Goal: Task Accomplishment & Management: Manage account settings

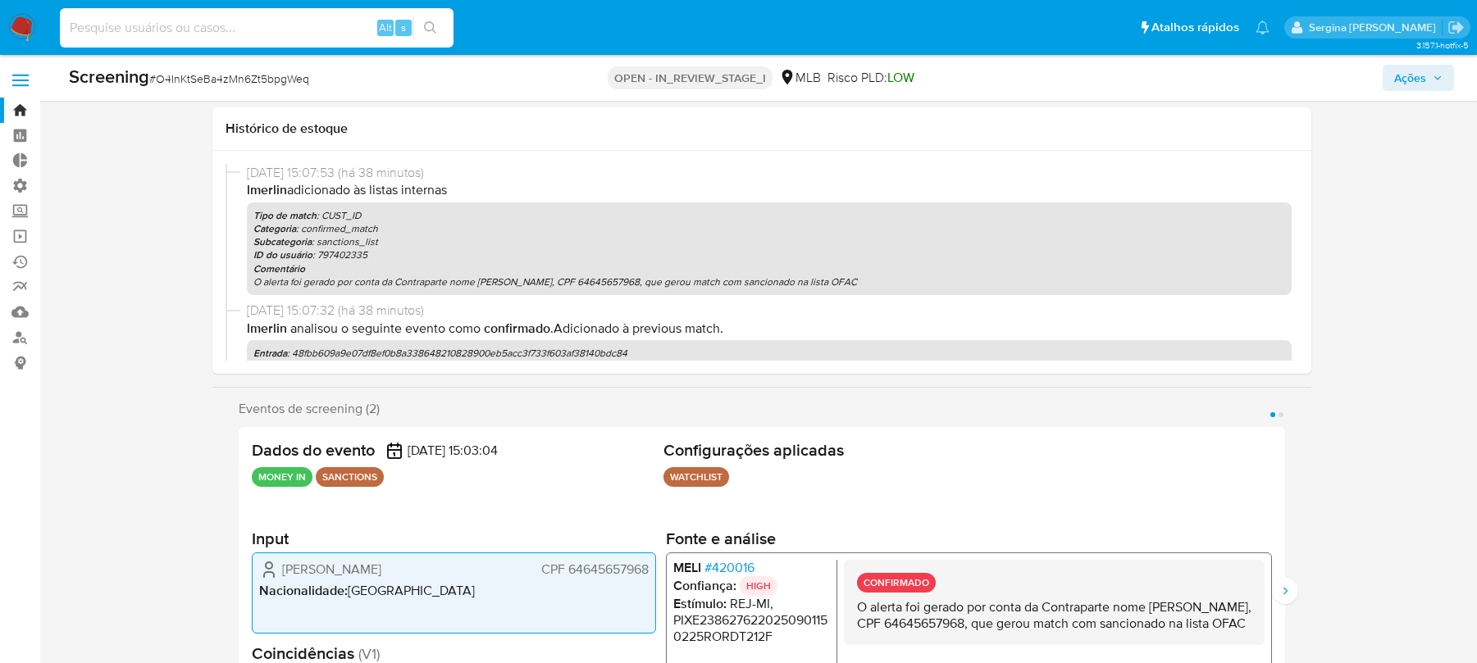
select select "10"
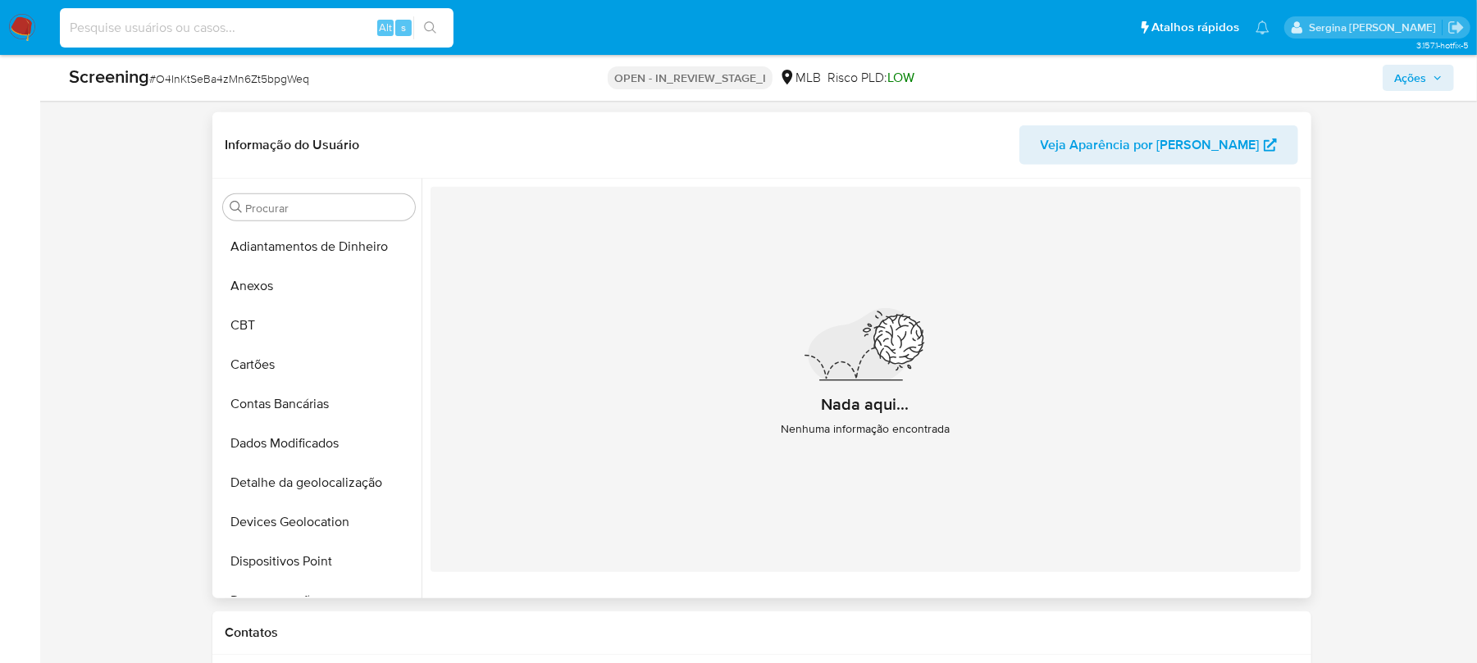
scroll to position [732, 0]
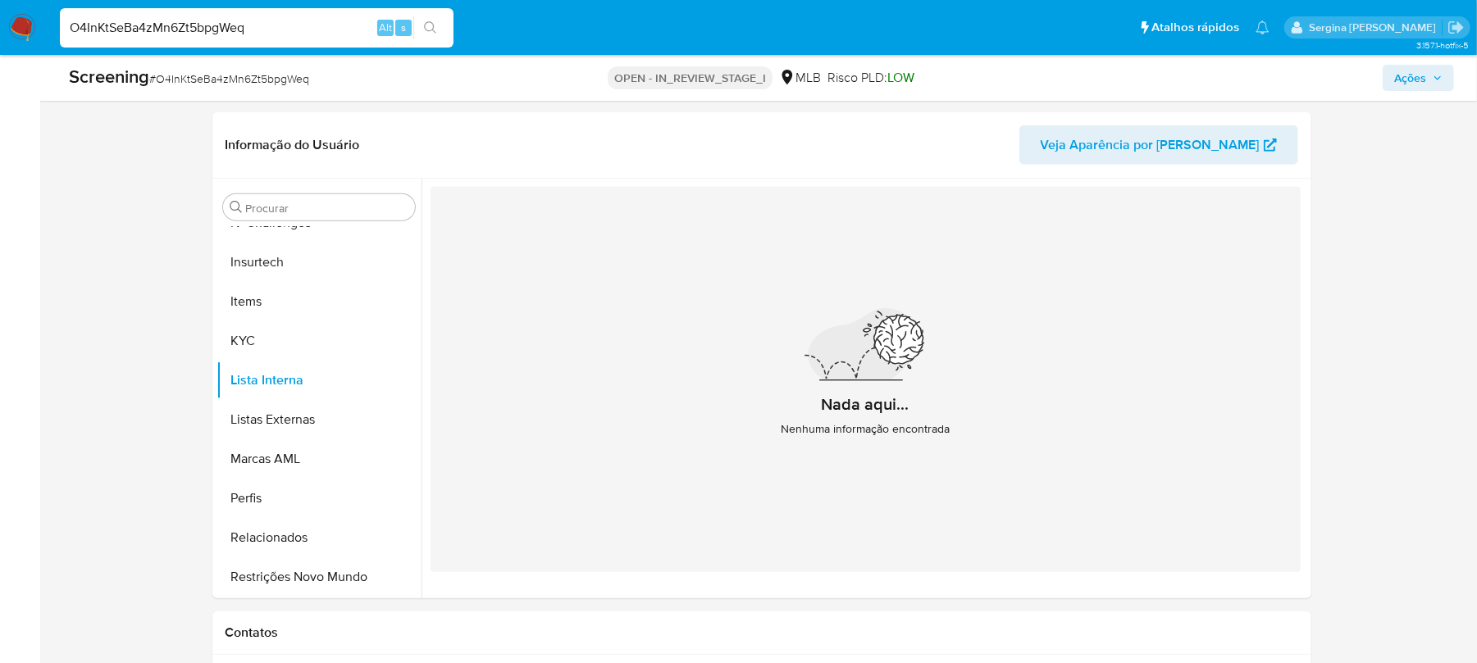
type input "O4InKtSeBa4zMn6Zt5bpgWeq"
click at [424, 16] on button "search-icon" at bounding box center [430, 27] width 34 height 23
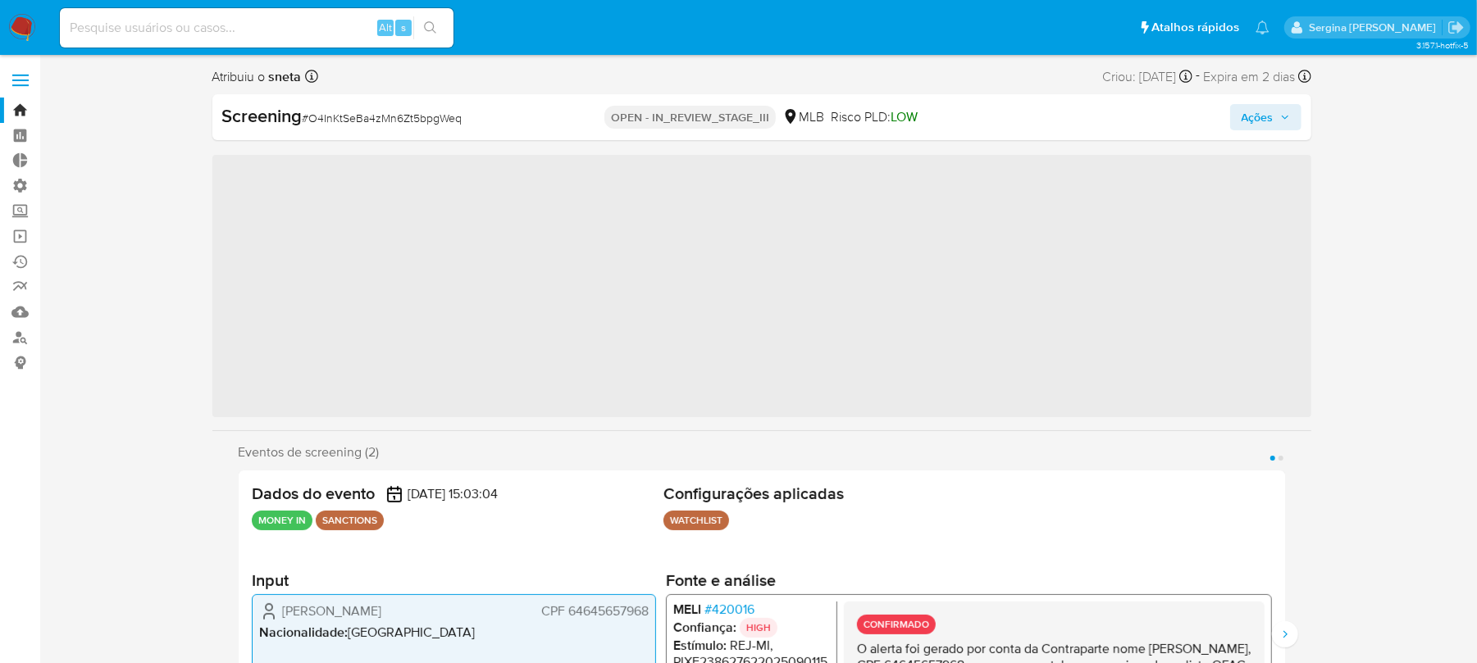
scroll to position [732, 0]
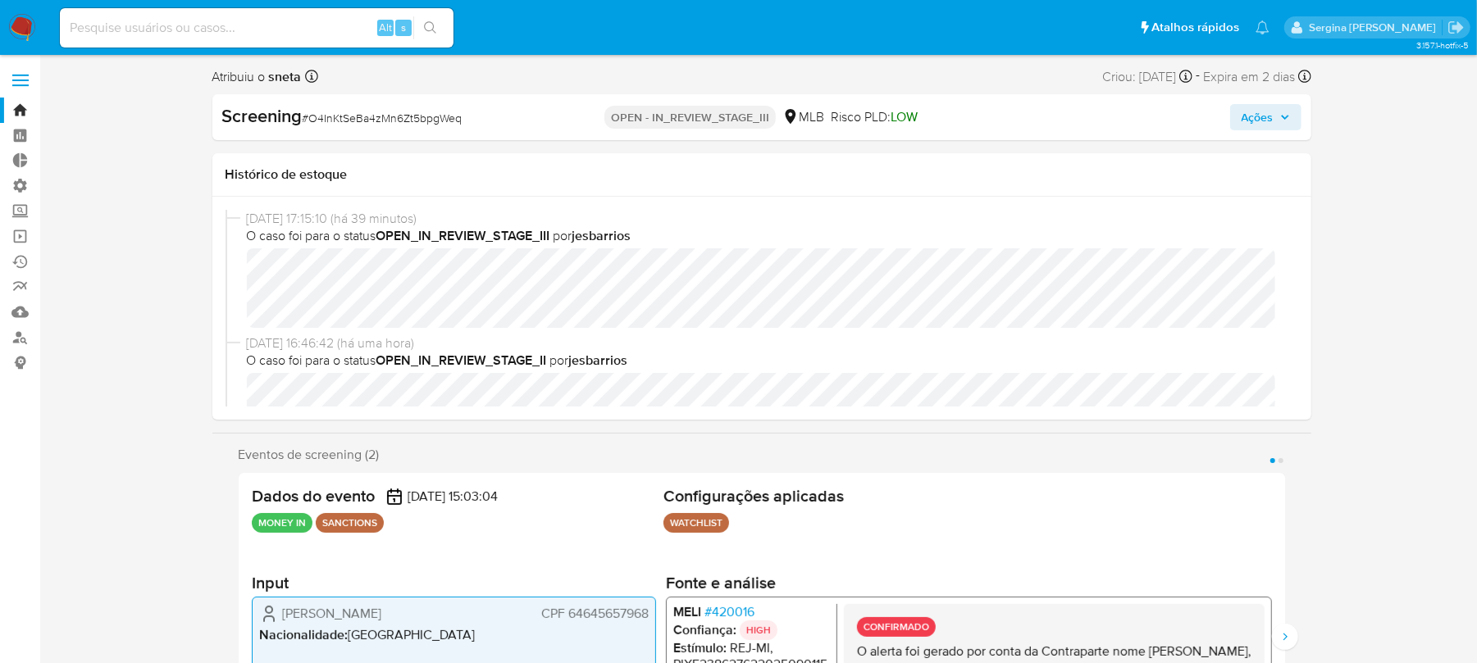
select select "10"
click at [650, 343] on span "01/09/2025 16:46:42 (há uma hora)" at bounding box center [769, 344] width 1045 height 18
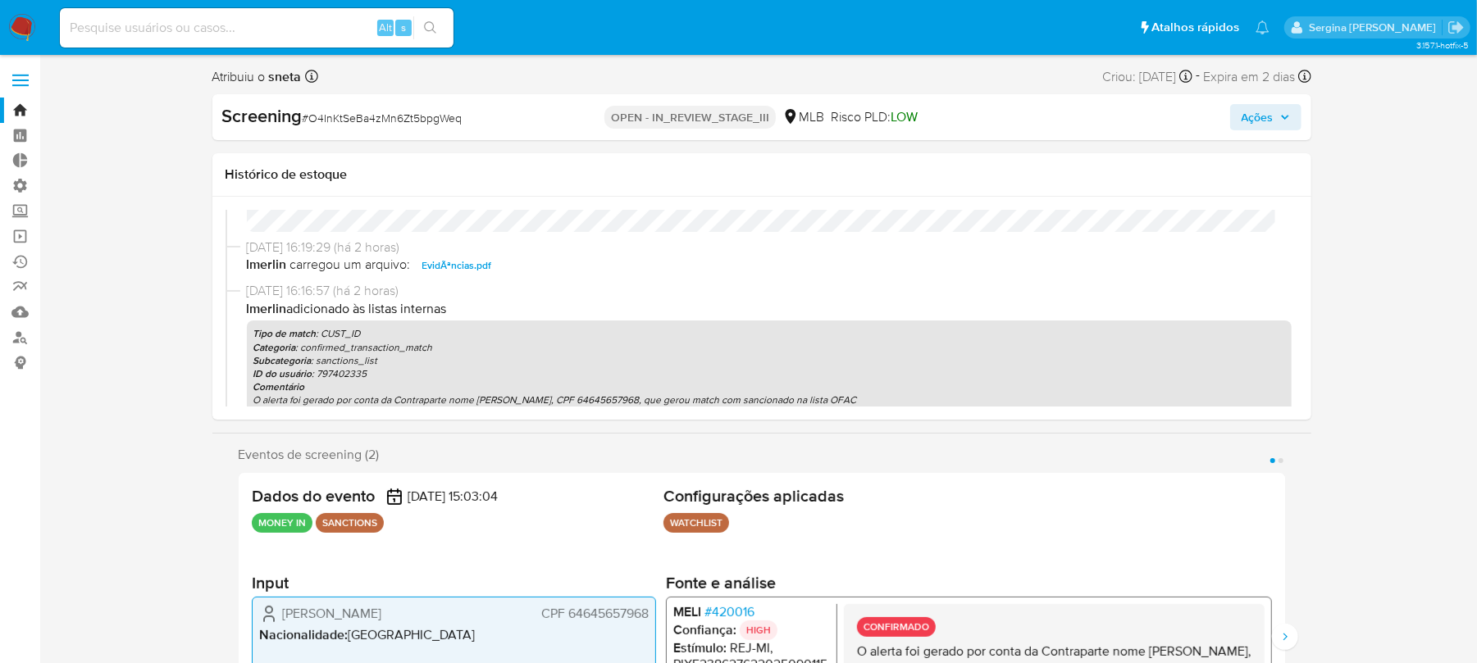
scroll to position [0, 0]
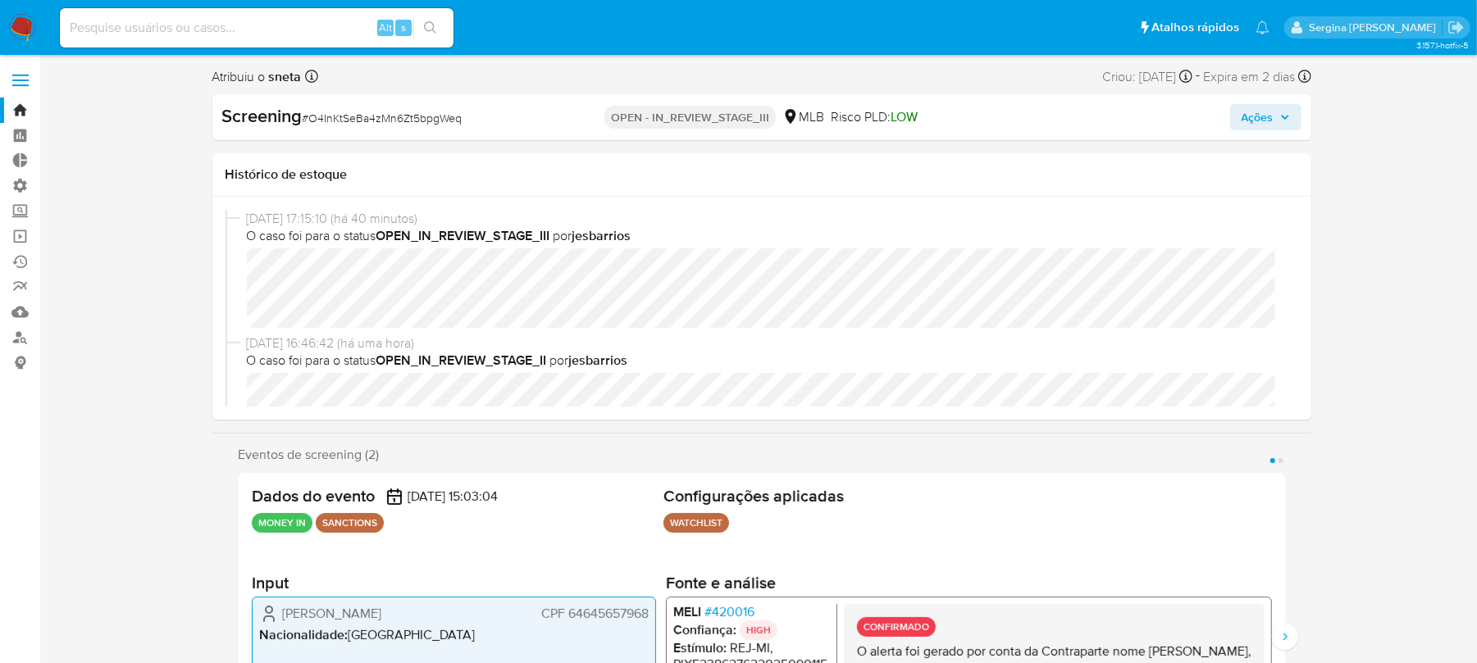
click at [1255, 118] on span "Ações" at bounding box center [1257, 117] width 32 height 26
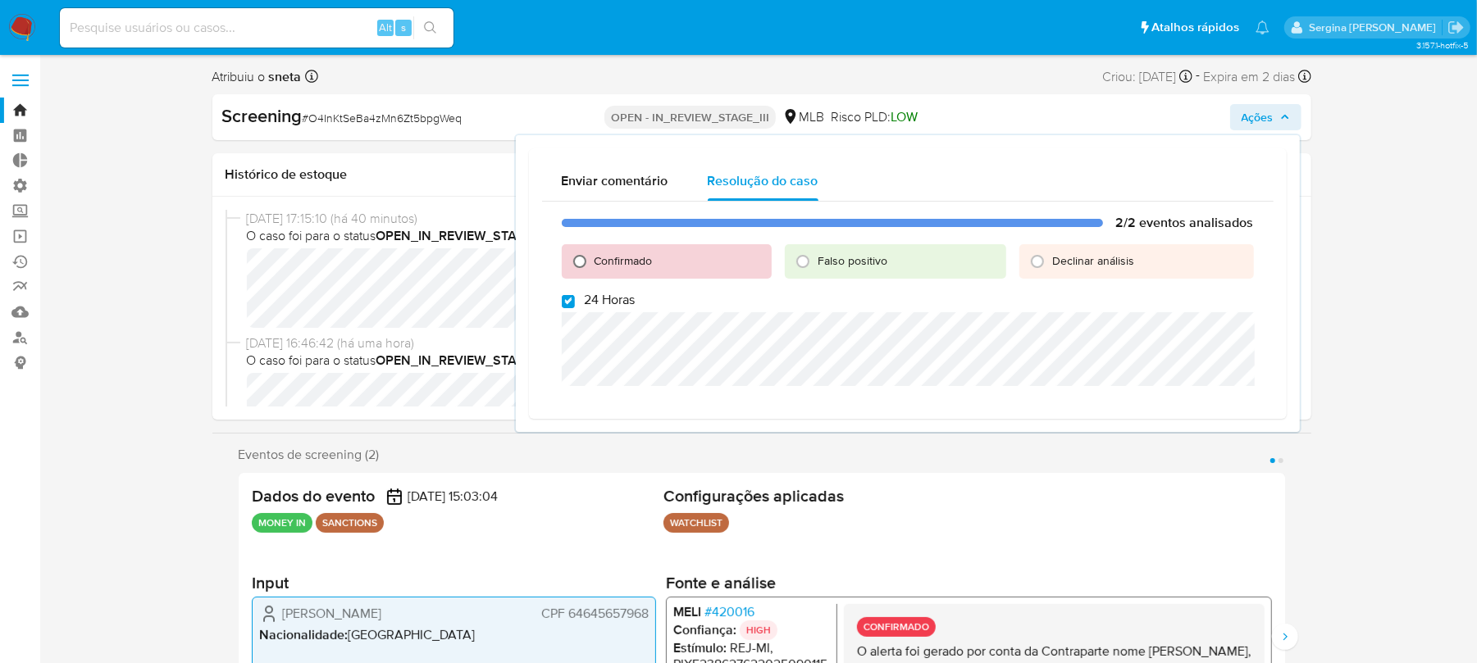
click at [584, 261] on input "Confirmado" at bounding box center [580, 261] width 26 height 26
radio input "true"
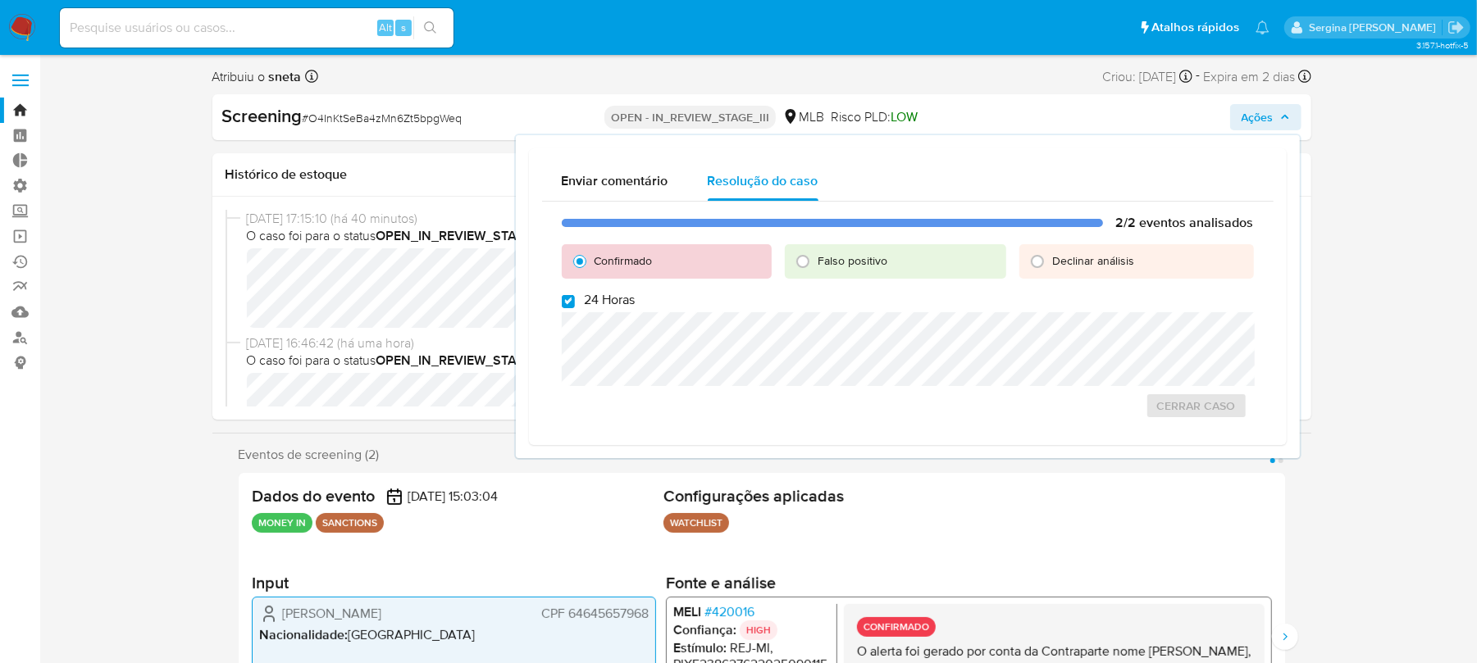
click at [574, 299] on label "24 Horas" at bounding box center [599, 300] width 74 height 16
click at [574, 299] on input "24 Horas" at bounding box center [568, 301] width 13 height 13
checkbox input "false"
click at [1107, 521] on ul "WATCHLIST Configuração Categorização WATCHLIST Tipo de categoria SANCTIONS Regu…" at bounding box center [967, 525] width 608 height 25
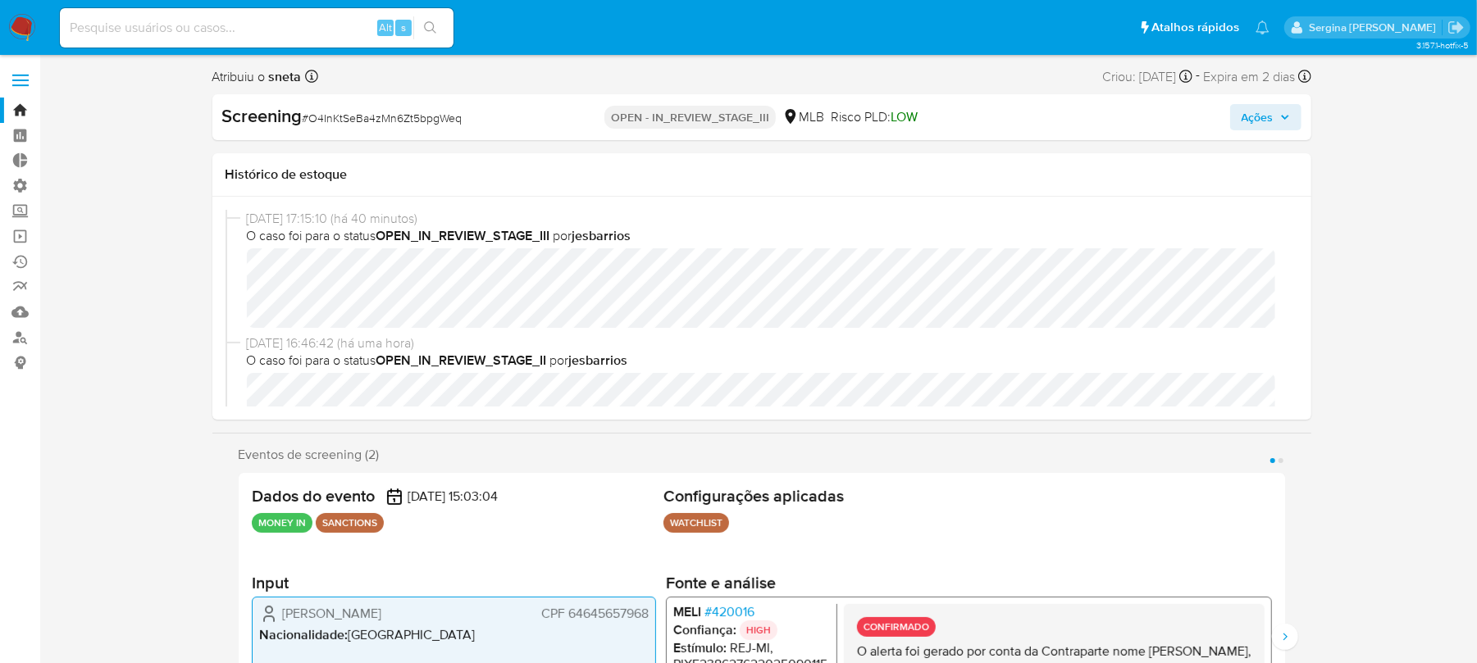
click at [1247, 116] on span "Ações" at bounding box center [1257, 117] width 32 height 26
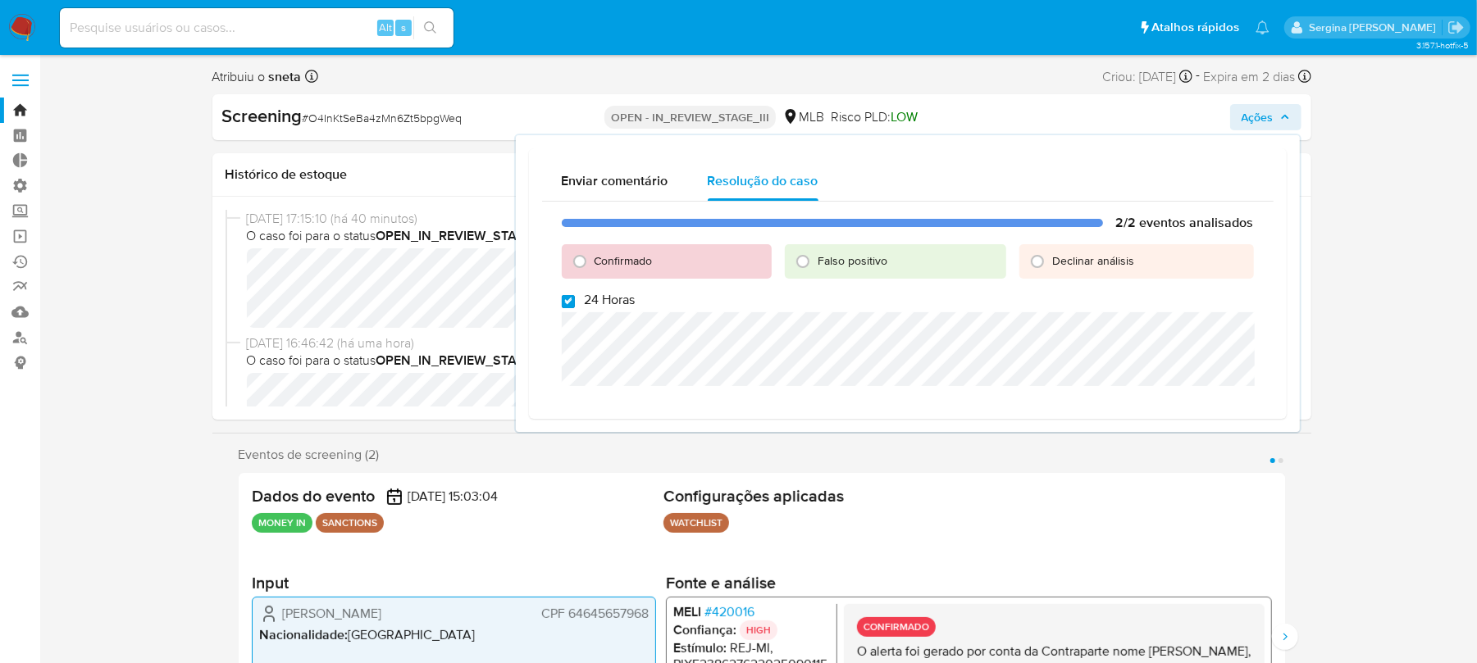
click at [572, 297] on input "24 Horas" at bounding box center [568, 301] width 13 height 13
checkbox input "false"
click at [578, 267] on input "Confirmado" at bounding box center [580, 261] width 26 height 26
radio input "true"
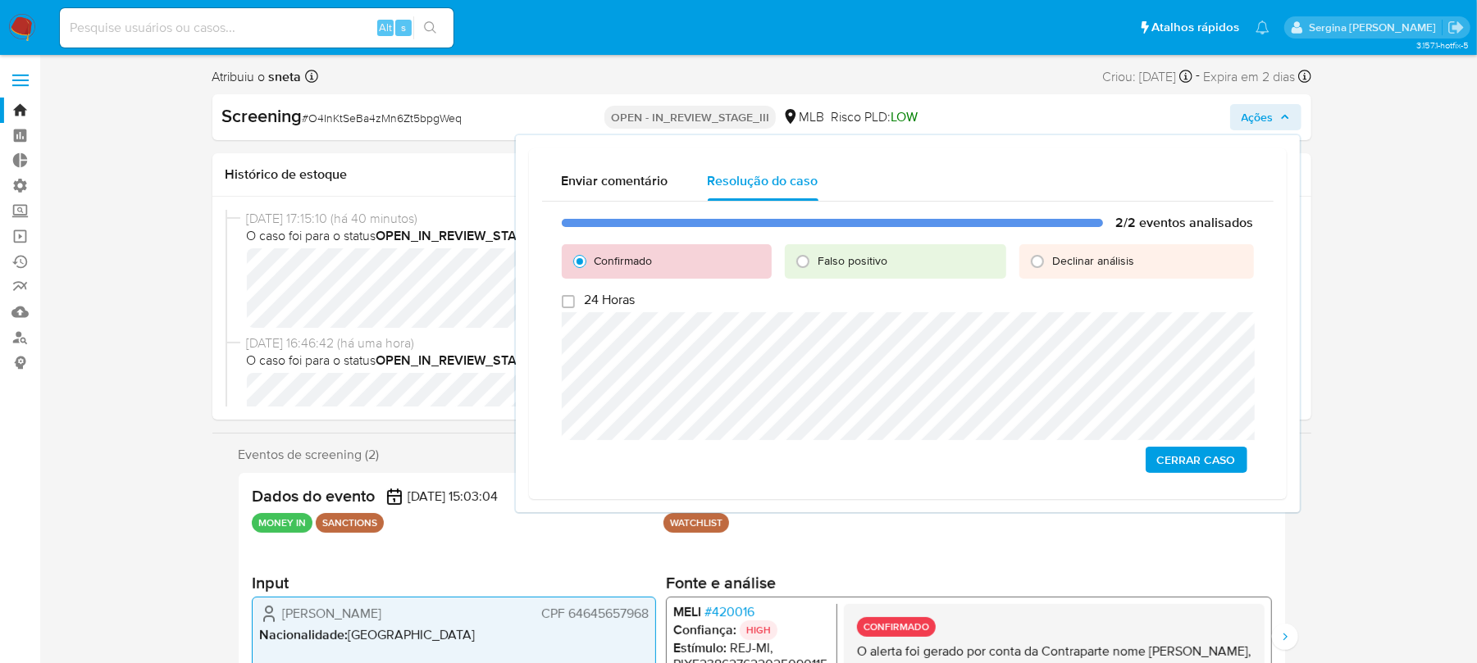
click at [1189, 461] on span "Cerrar caso" at bounding box center [1196, 460] width 79 height 23
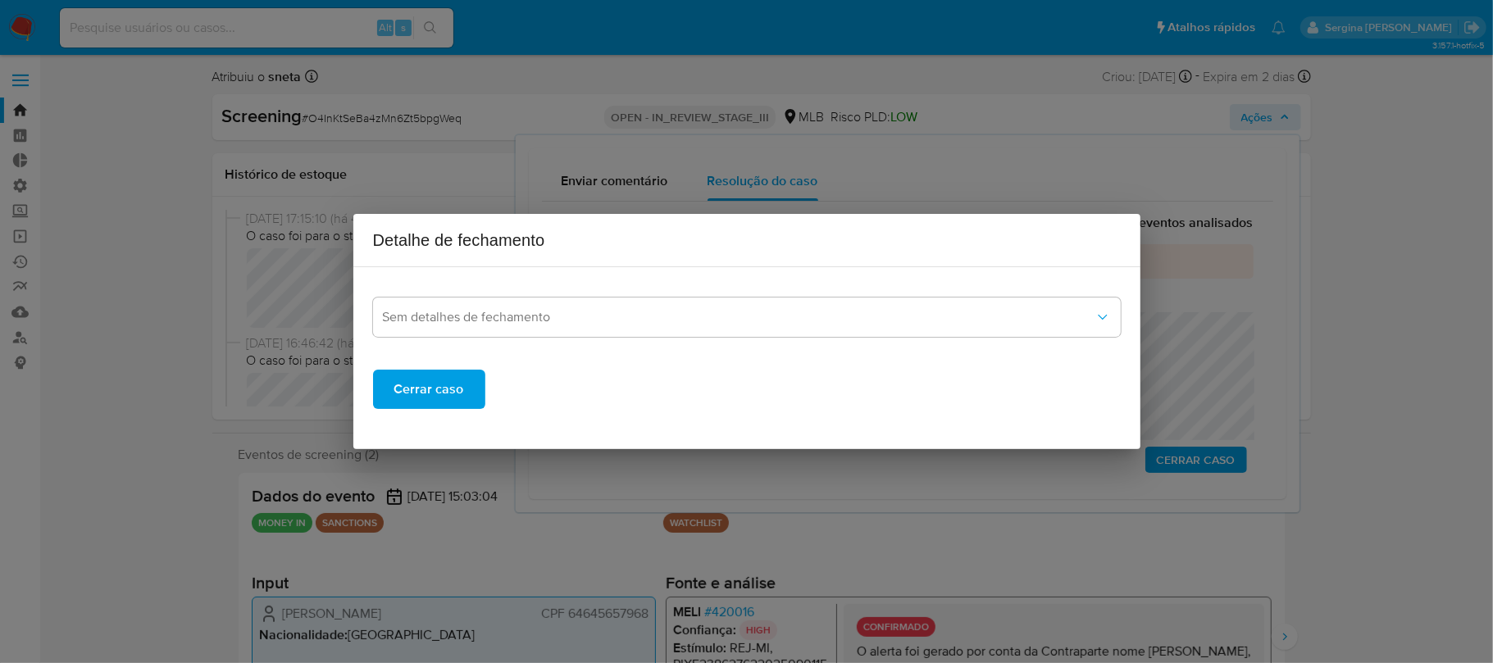
click at [414, 401] on span "Cerrar caso" at bounding box center [429, 389] width 70 height 36
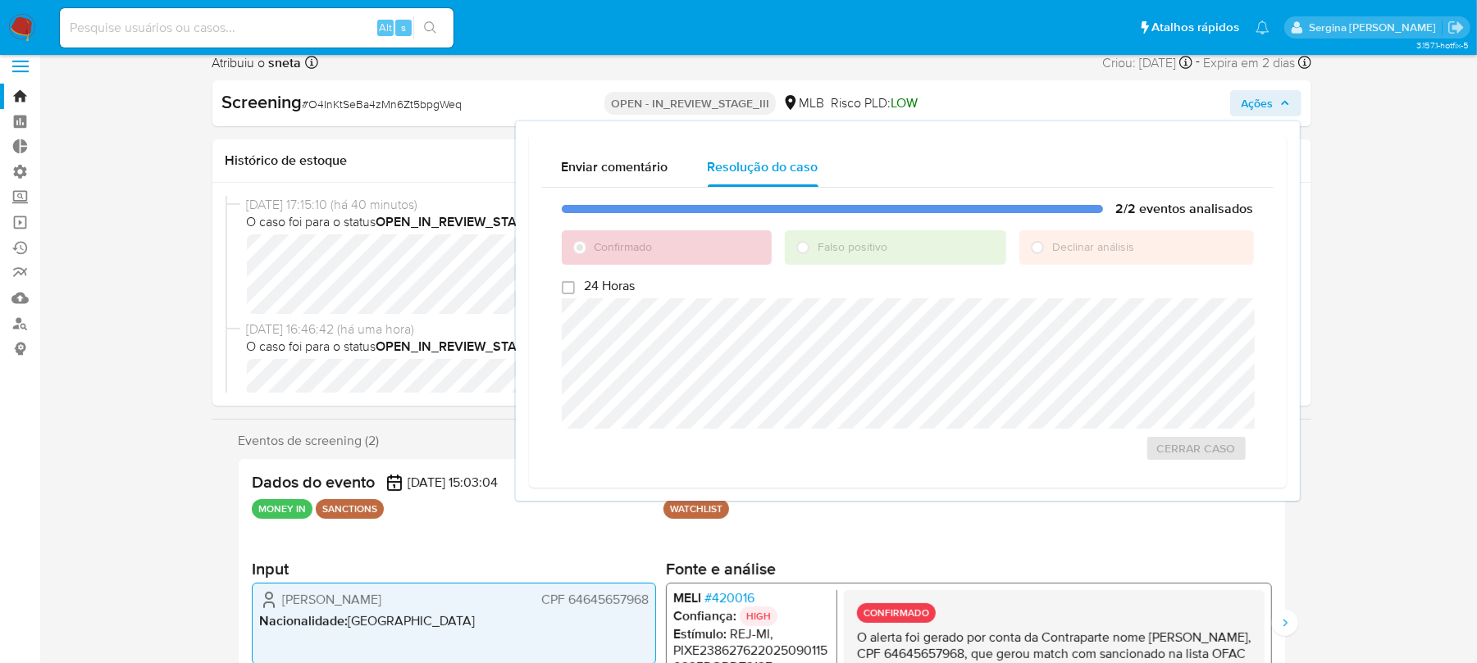
scroll to position [109, 0]
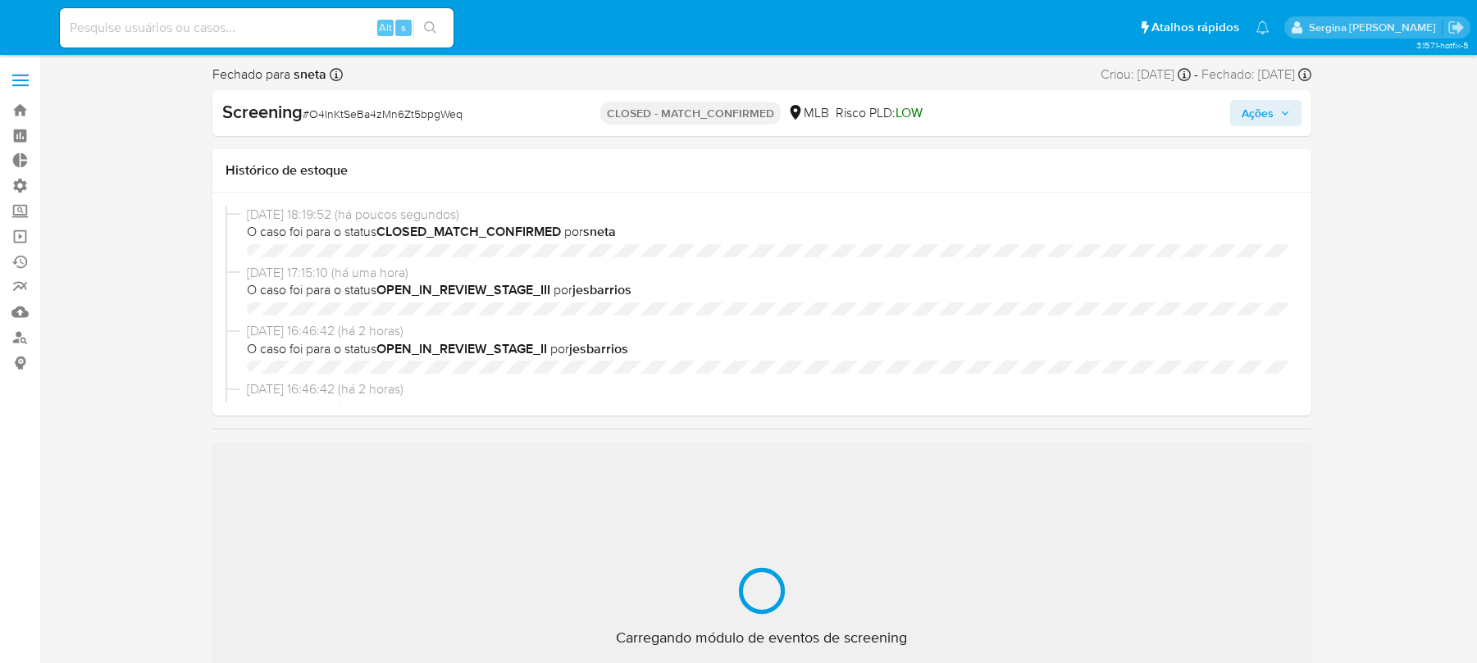
select select "10"
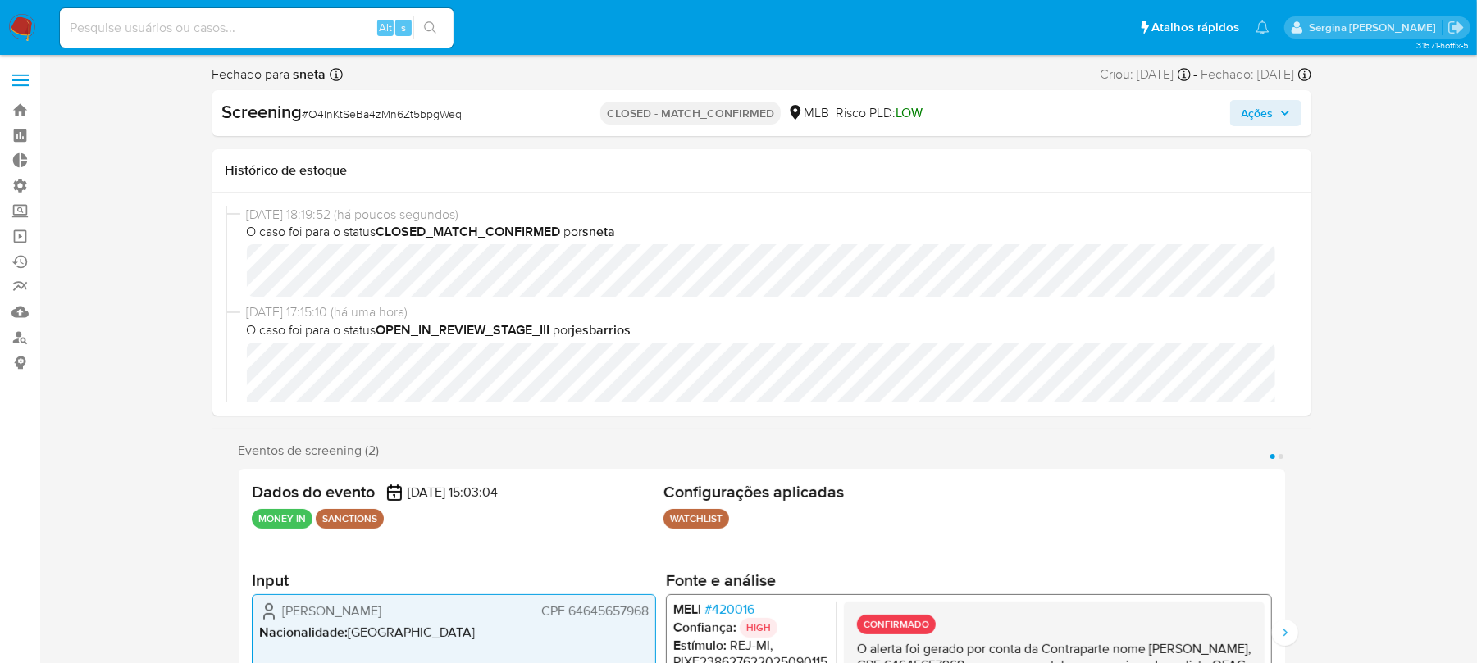
scroll to position [732, 0]
click at [20, 110] on link "Bandeja" at bounding box center [97, 110] width 195 height 25
